Goal: Task Accomplishment & Management: Manage account settings

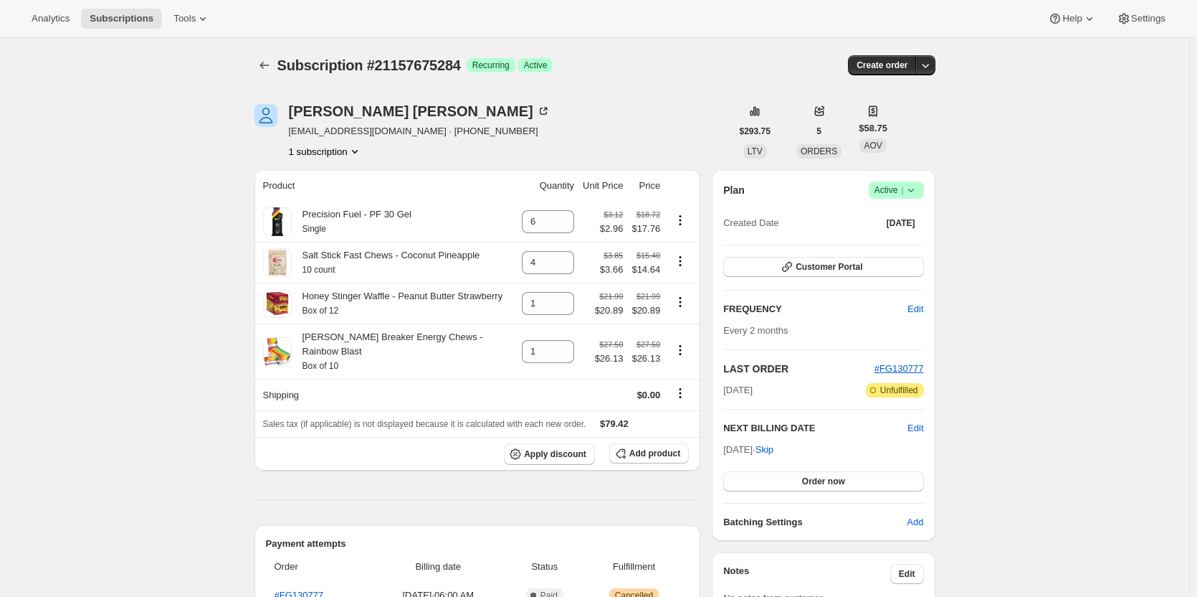
click at [917, 194] on icon at bounding box center [911, 190] width 14 height 14
click at [916, 236] on span "Cancel subscription" at bounding box center [900, 243] width 81 height 14
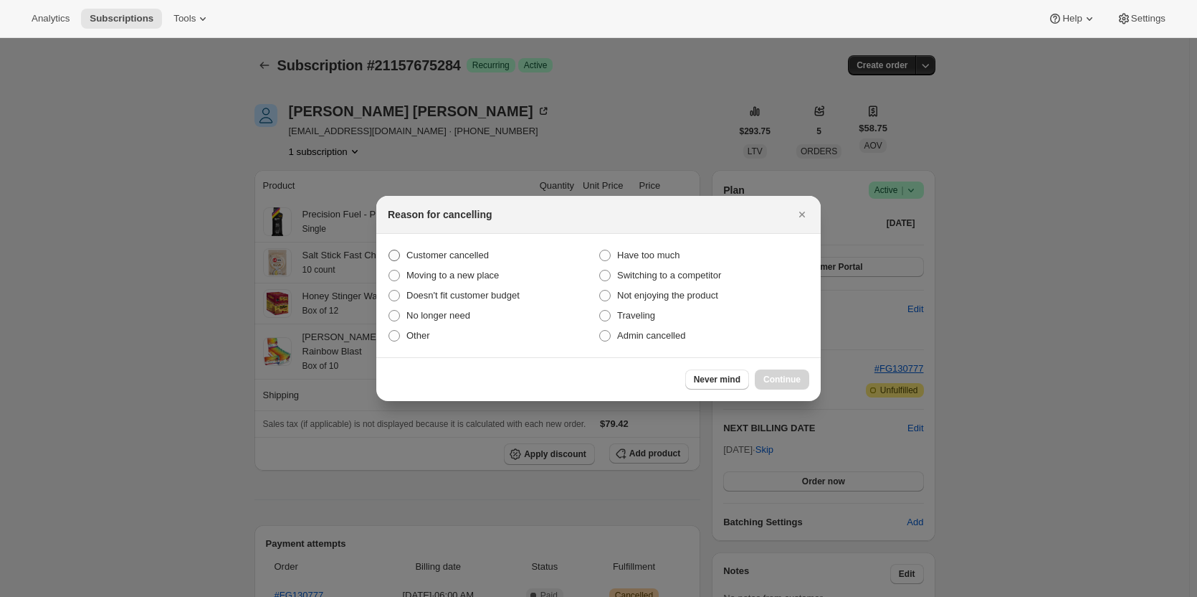
click at [483, 251] on span "Customer cancelled" at bounding box center [448, 255] width 82 height 11
click at [389, 250] on input "Customer cancelled" at bounding box center [389, 250] width 1 height 1
radio input "true"
click at [782, 374] on span "Continue" at bounding box center [782, 379] width 37 height 11
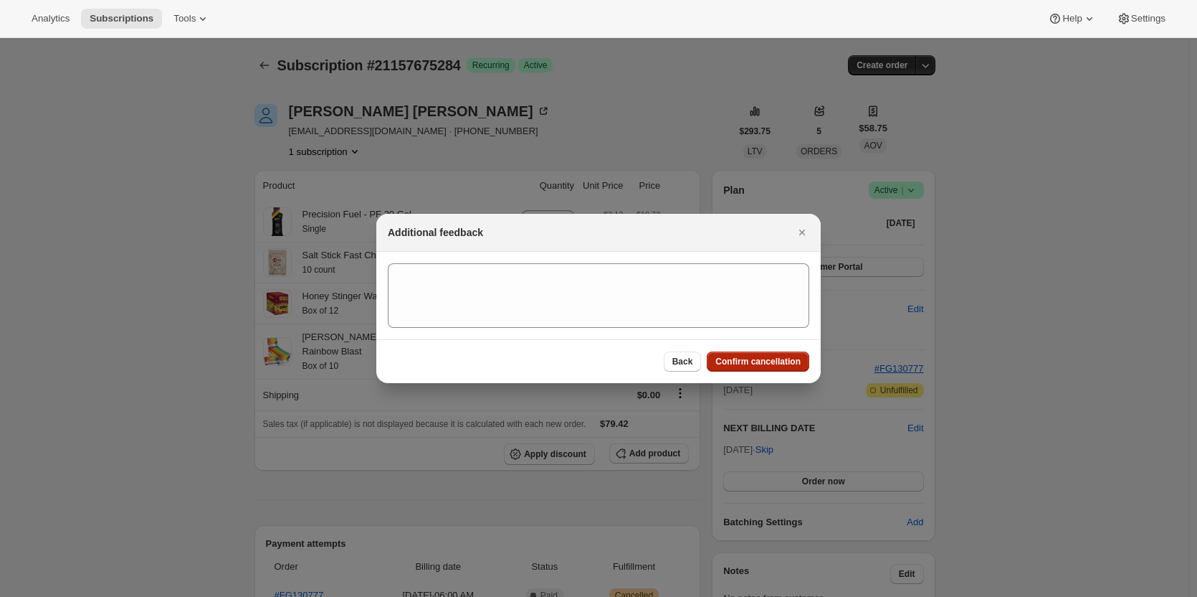
click at [767, 364] on span "Confirm cancellation" at bounding box center [758, 361] width 85 height 11
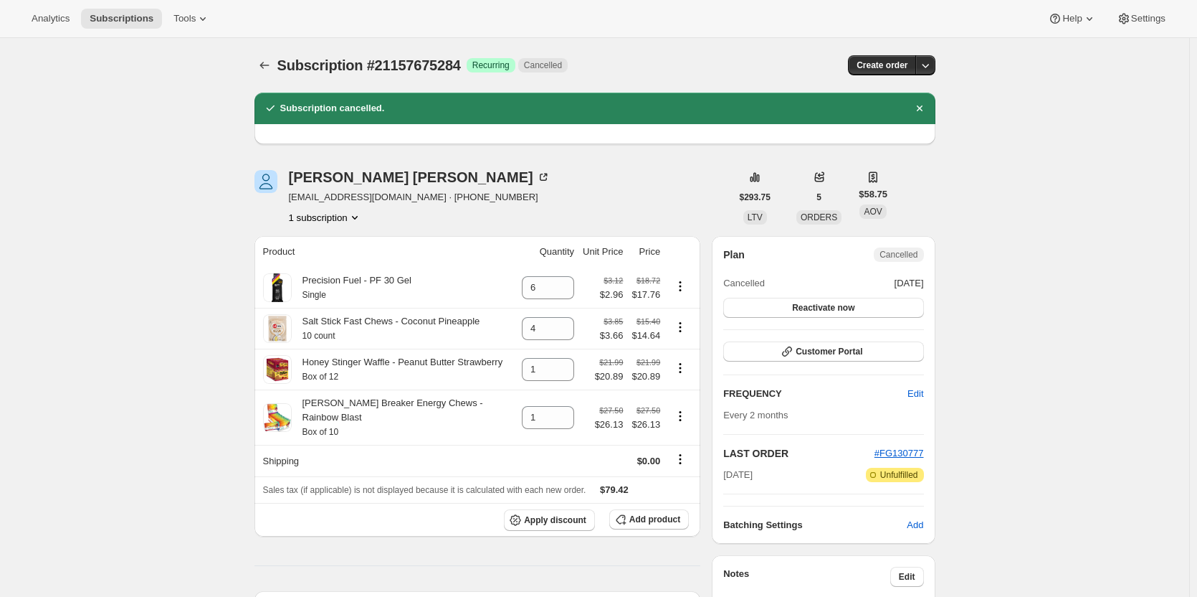
click at [934, 318] on div "Plan Cancelled Cancelled [DATE] Reactivate now Customer Portal FREQUENCY Edit E…" at bounding box center [823, 390] width 223 height 308
drag, startPoint x: 934, startPoint y: 318, endPoint x: 914, endPoint y: 248, distance: 72.9
click at [914, 248] on div "Plan Cancelled Cancelled [DATE] Reactivate now Customer Portal FREQUENCY Edit E…" at bounding box center [823, 390] width 223 height 308
click at [914, 248] on span "Cancelled" at bounding box center [898, 254] width 49 height 14
drag, startPoint x: 914, startPoint y: 248, endPoint x: 947, endPoint y: 287, distance: 50.9
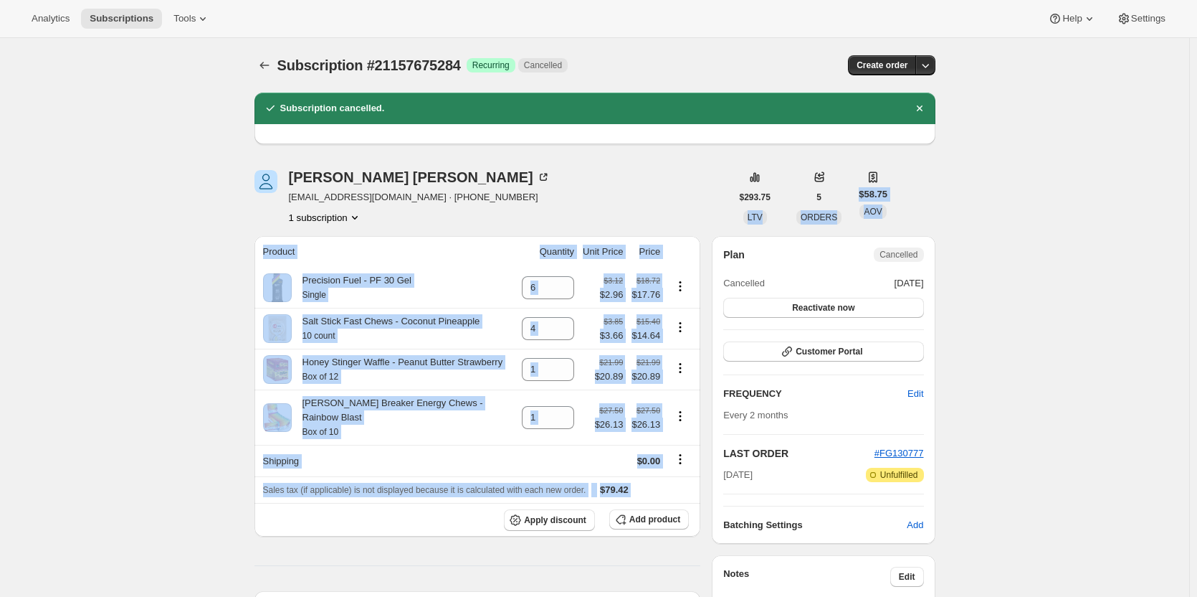
drag, startPoint x: 947, startPoint y: 287, endPoint x: 751, endPoint y: 180, distance: 223.0
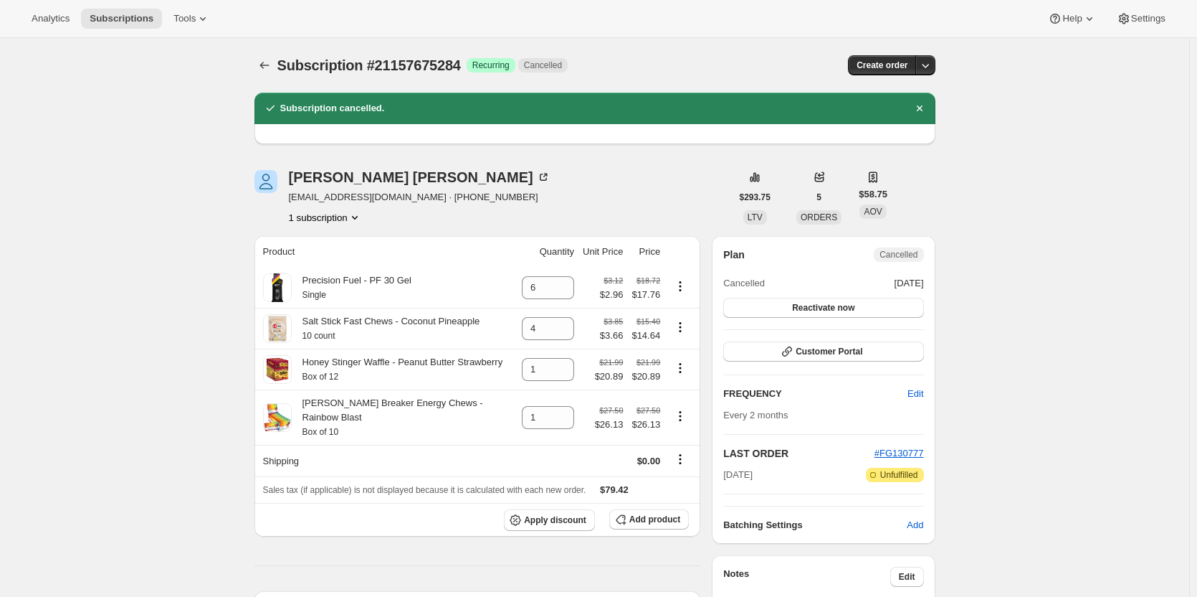
click at [751, 180] on icon at bounding box center [755, 177] width 14 height 14
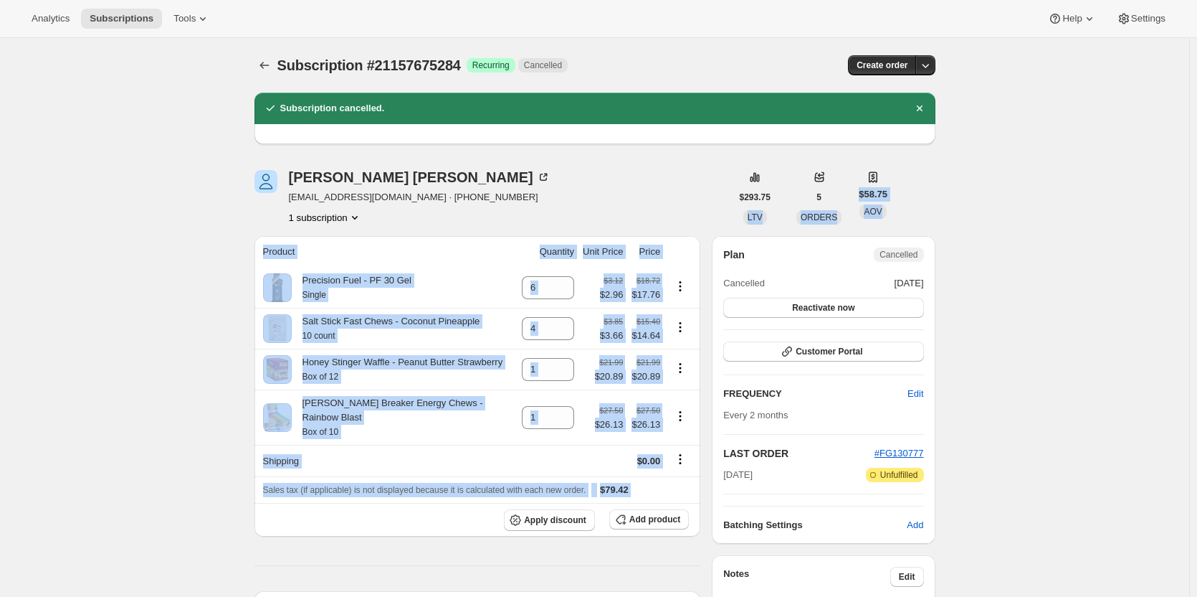
drag, startPoint x: 751, startPoint y: 180, endPoint x: 933, endPoint y: 271, distance: 203.0
click at [933, 271] on div "Plan Cancelled Cancelled [DATE] Reactivate now Customer Portal FREQUENCY Edit E…" at bounding box center [823, 390] width 223 height 308
drag, startPoint x: 933, startPoint y: 271, endPoint x: 760, endPoint y: 188, distance: 191.8
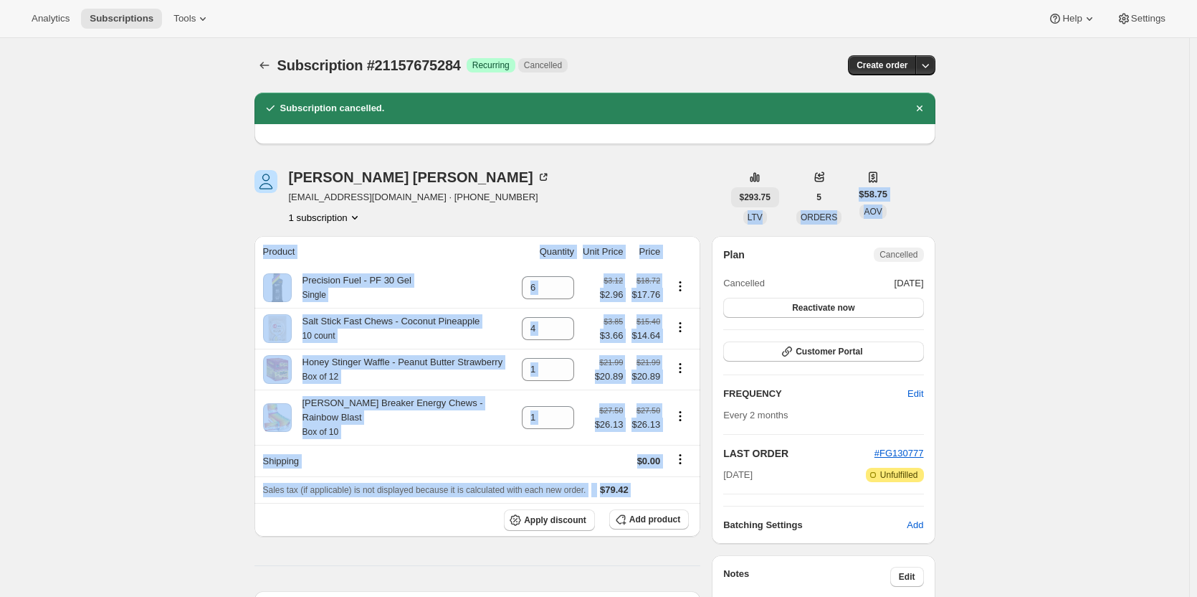
click at [760, 188] on button "$293.75" at bounding box center [755, 197] width 48 height 20
drag, startPoint x: 760, startPoint y: 188, endPoint x: 908, endPoint y: 252, distance: 161.6
click at [908, 252] on span "Cancelled" at bounding box center [899, 254] width 38 height 11
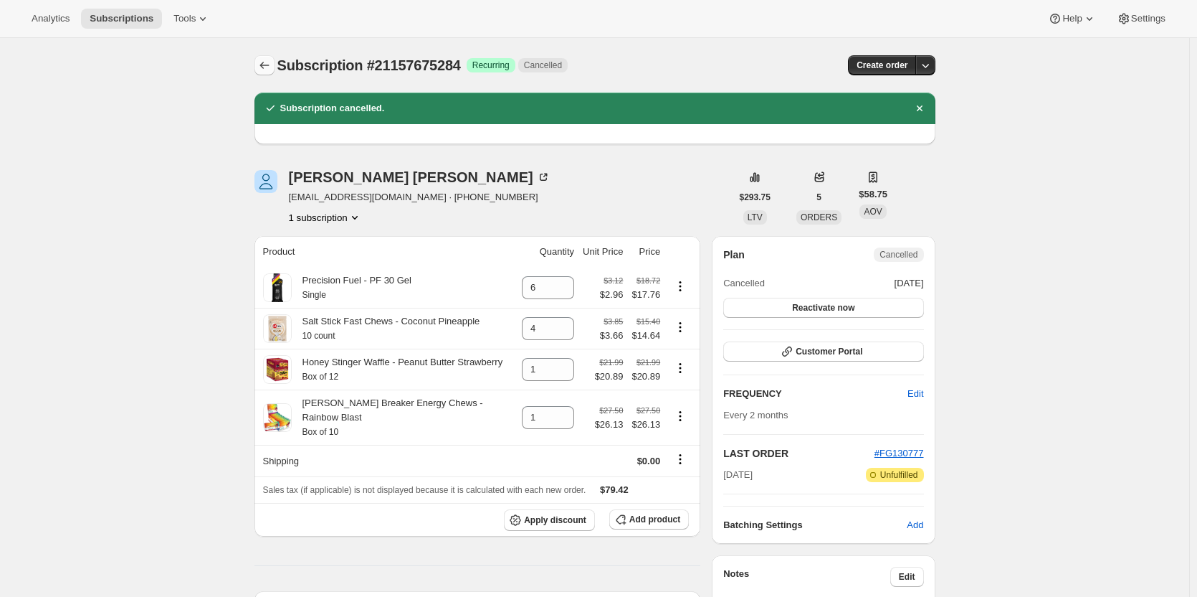
click at [261, 60] on icon "Subscriptions" at bounding box center [264, 65] width 14 height 14
